Goal: Find specific page/section: Find specific page/section

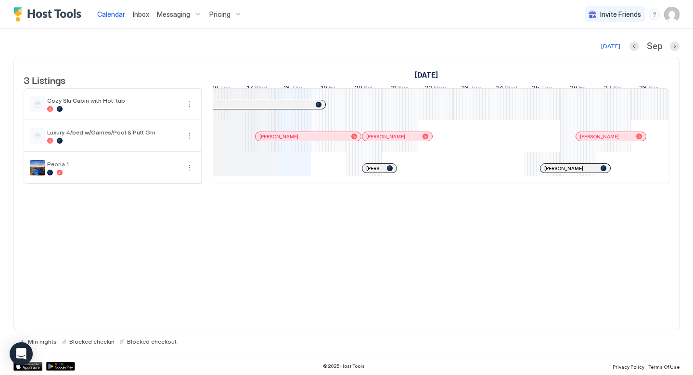
click at [675, 14] on img "User profile" at bounding box center [671, 14] width 15 height 15
click at [590, 52] on span "Settings" at bounding box center [586, 54] width 26 height 9
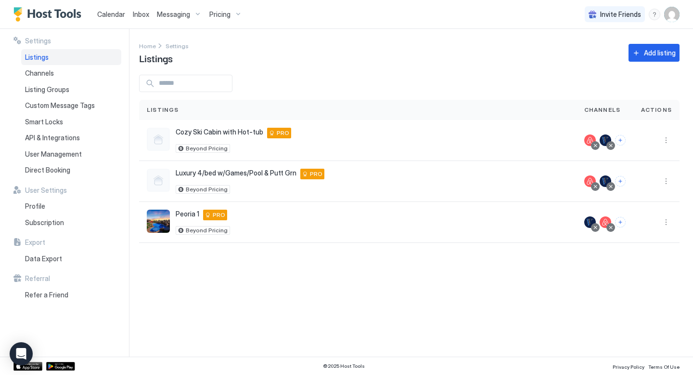
click at [671, 13] on img "User profile" at bounding box center [671, 14] width 15 height 15
click at [516, 60] on div at bounding box center [346, 187] width 693 height 375
click at [113, 13] on span "Calendar" at bounding box center [111, 14] width 28 height 8
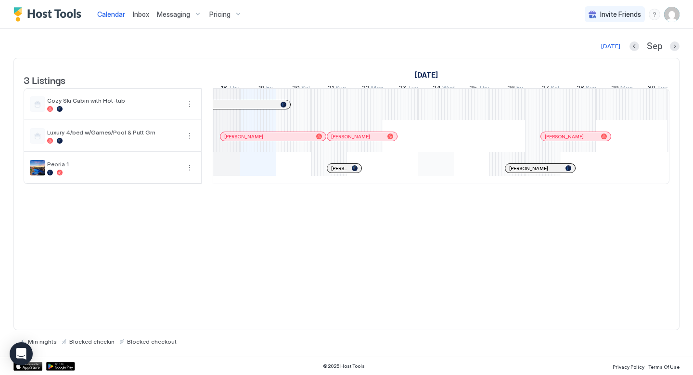
scroll to position [0, 508]
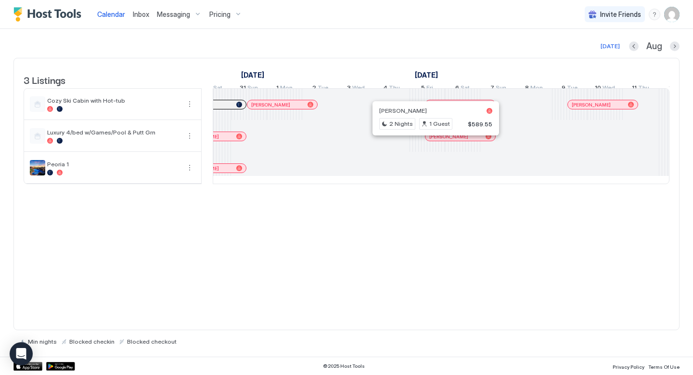
click at [433, 140] on div at bounding box center [433, 136] width 8 height 8
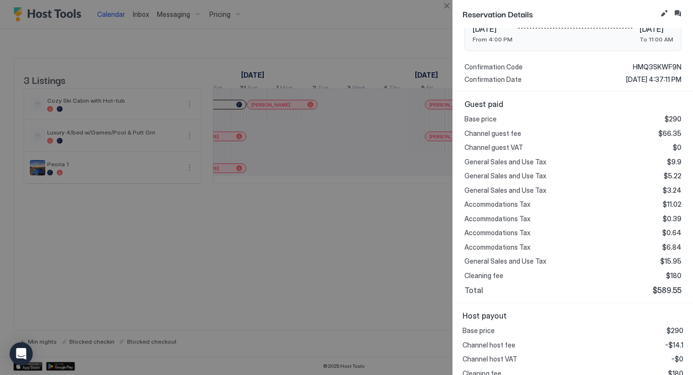
scroll to position [197, 0]
